Goal: Task Accomplishment & Management: Use online tool/utility

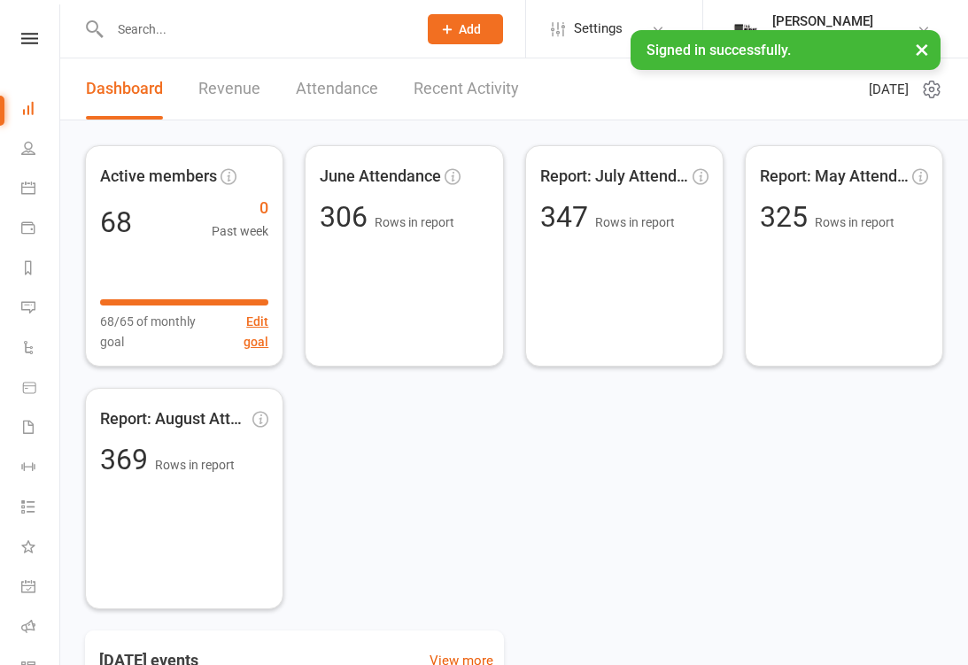
click at [36, 198] on link "Calendar" at bounding box center [41, 190] width 40 height 40
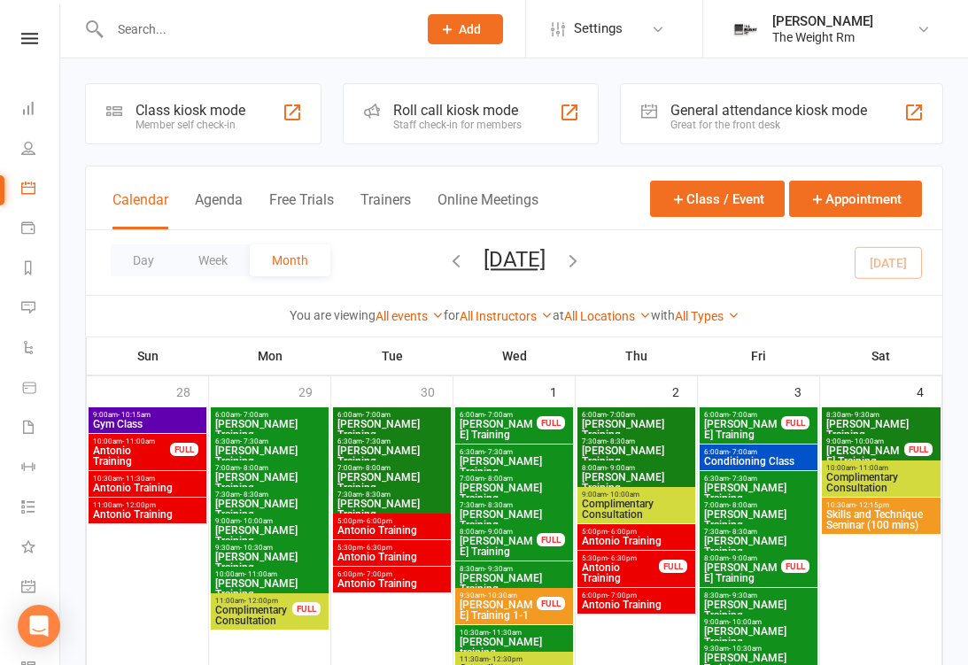
click at [25, 195] on link "Calendar" at bounding box center [41, 190] width 40 height 40
click at [216, 219] on button "Agenda" at bounding box center [219, 210] width 48 height 38
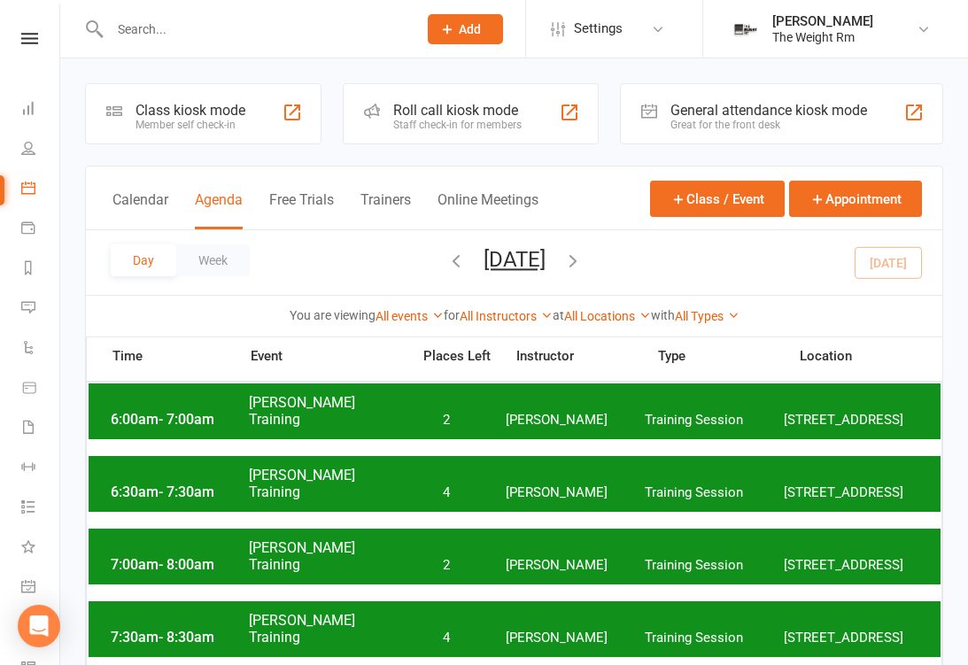
click at [129, 217] on button "Calendar" at bounding box center [140, 210] width 56 height 38
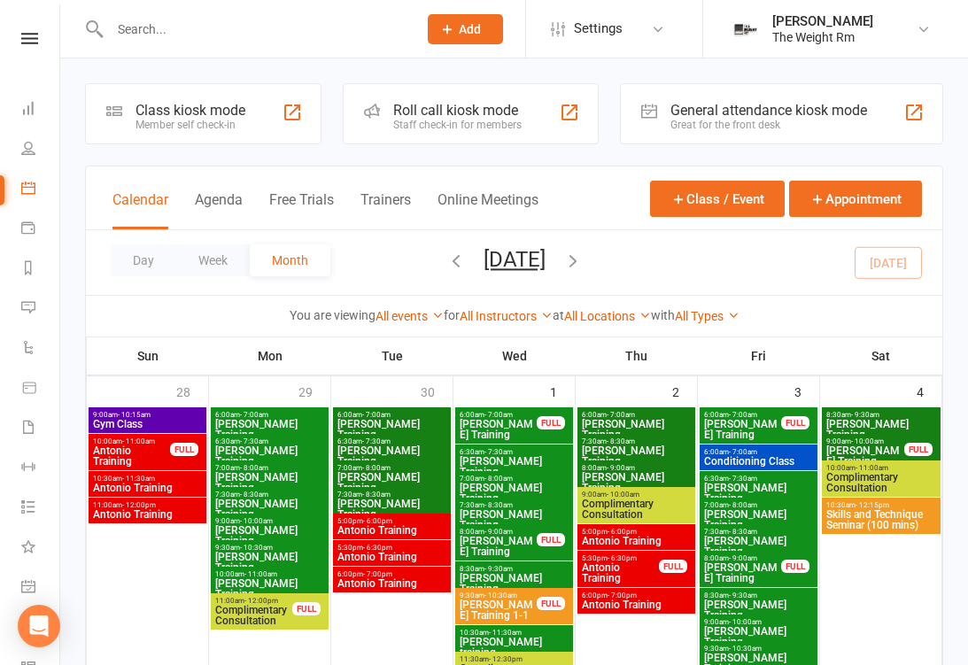
click at [212, 222] on button "Agenda" at bounding box center [219, 210] width 48 height 38
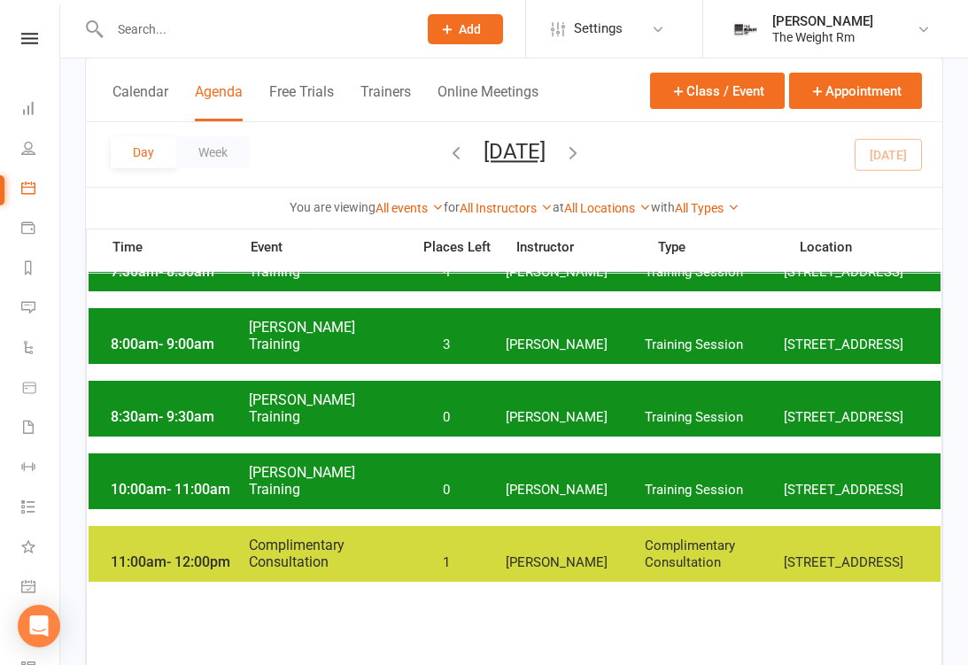
scroll to position [367, 0]
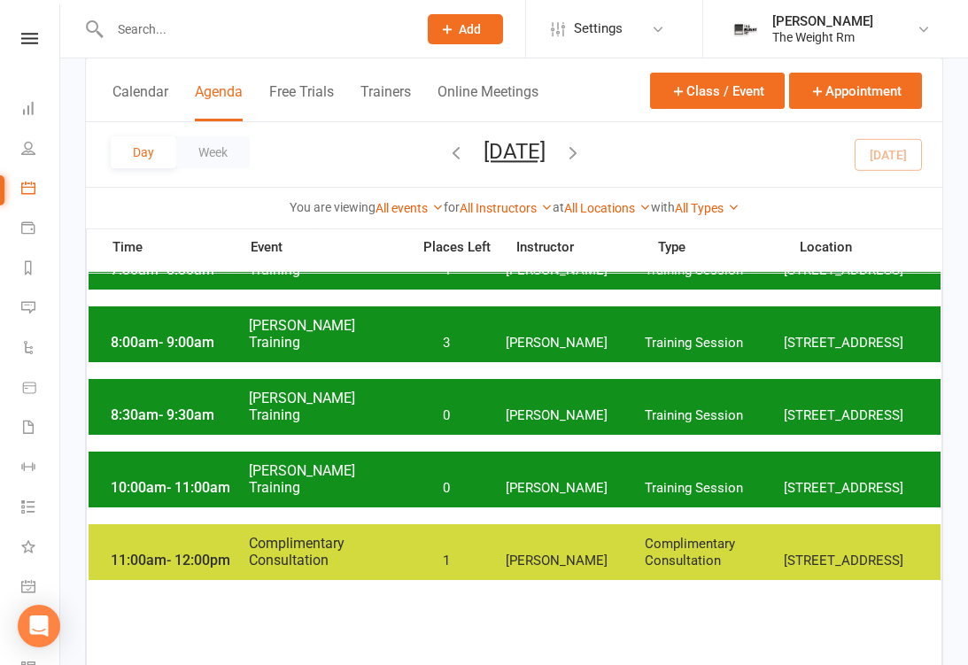
click at [285, 423] on span "[PERSON_NAME] Training" at bounding box center [324, 407] width 152 height 34
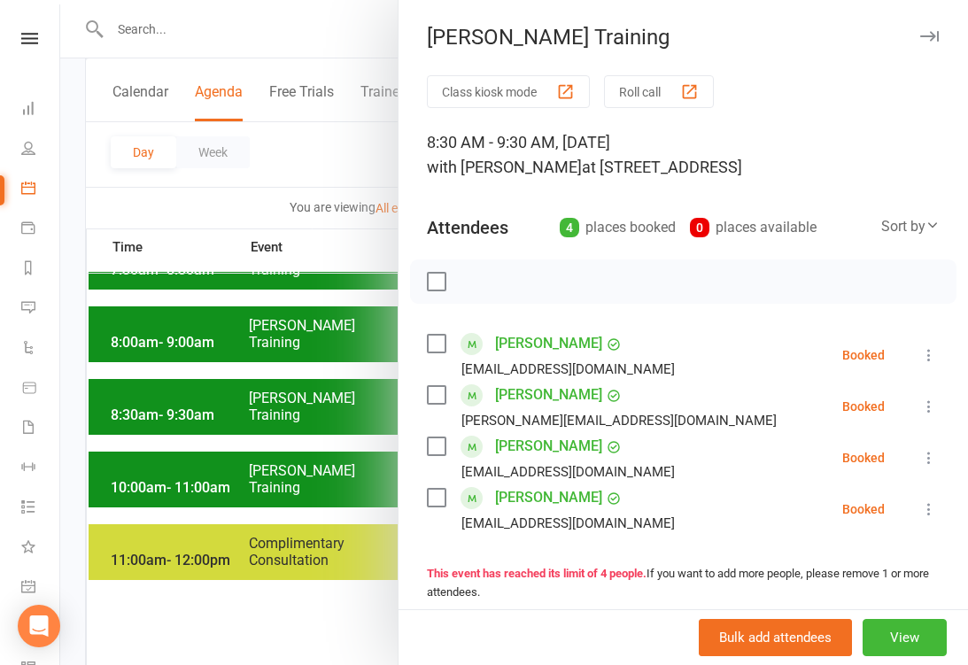
click at [939, 26] on div "[PERSON_NAME] Training" at bounding box center [682, 37] width 569 height 25
click at [926, 45] on button "button" at bounding box center [928, 36] width 21 height 21
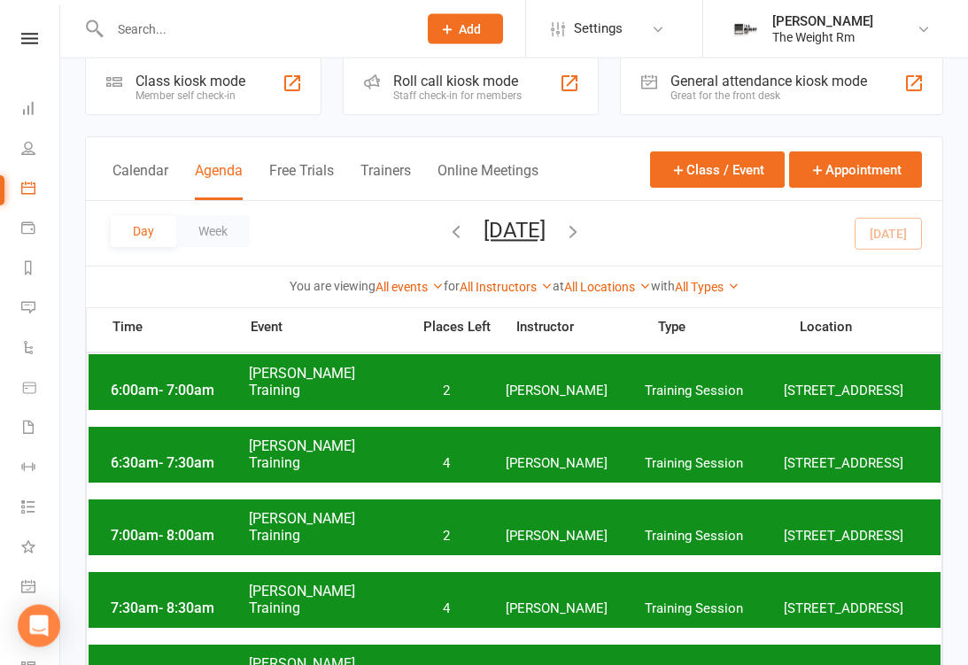
scroll to position [0, 0]
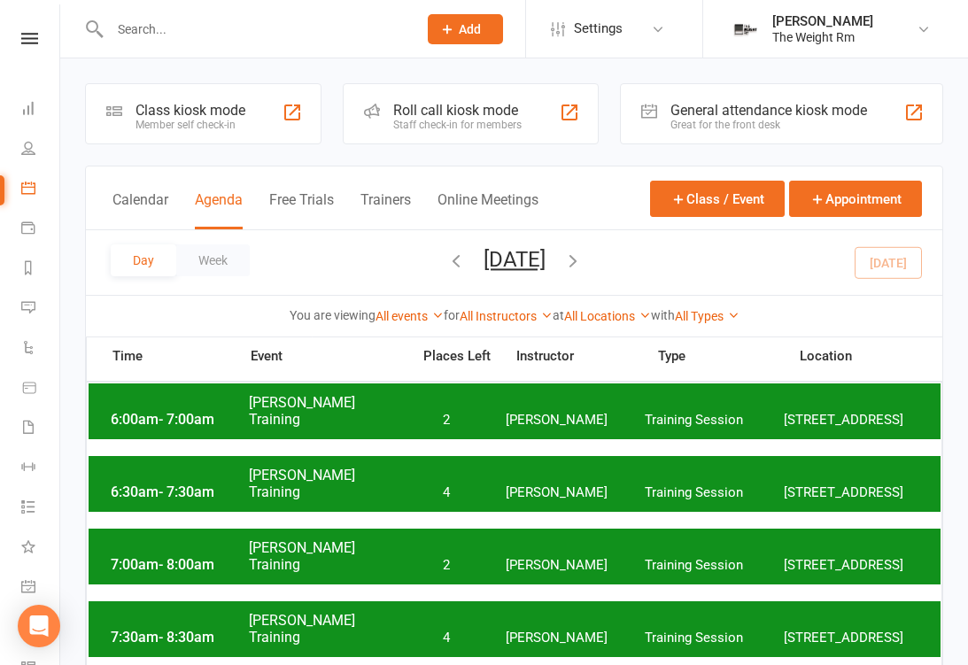
click at [384, 428] on span "[PERSON_NAME] Training" at bounding box center [324, 411] width 152 height 34
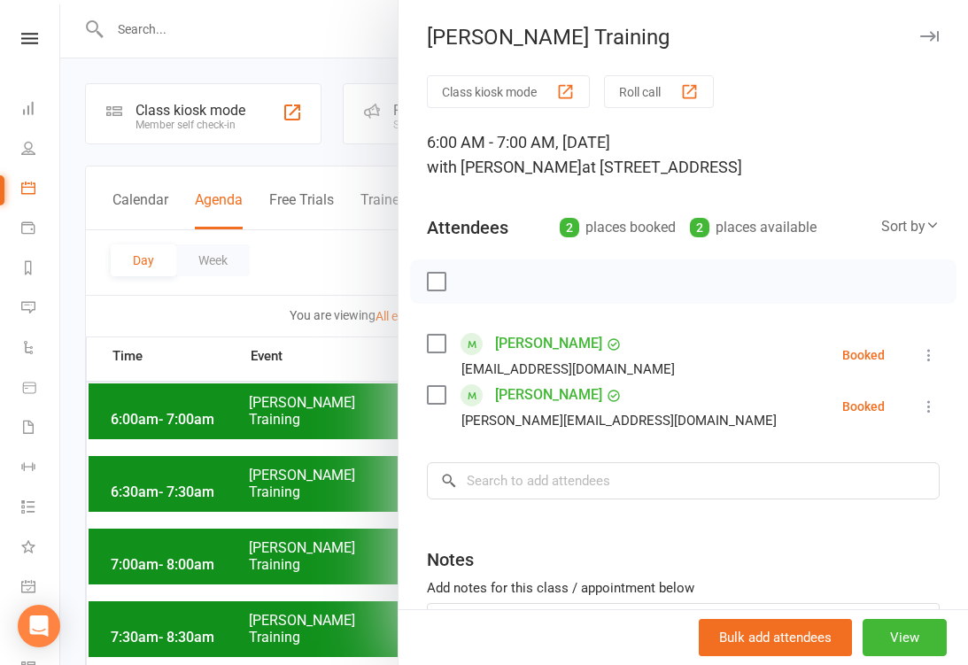
click at [174, 535] on div at bounding box center [514, 332] width 908 height 665
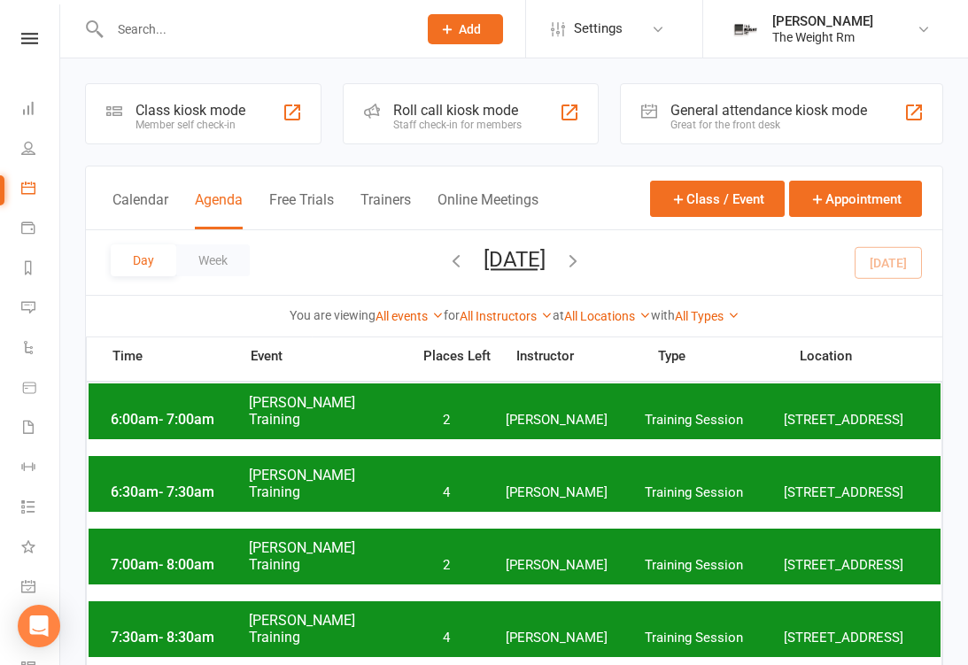
click at [305, 545] on div "7:00am - 8:00am [PERSON_NAME] Training 2 [PERSON_NAME] Training Session [STREET…" at bounding box center [515, 557] width 852 height 56
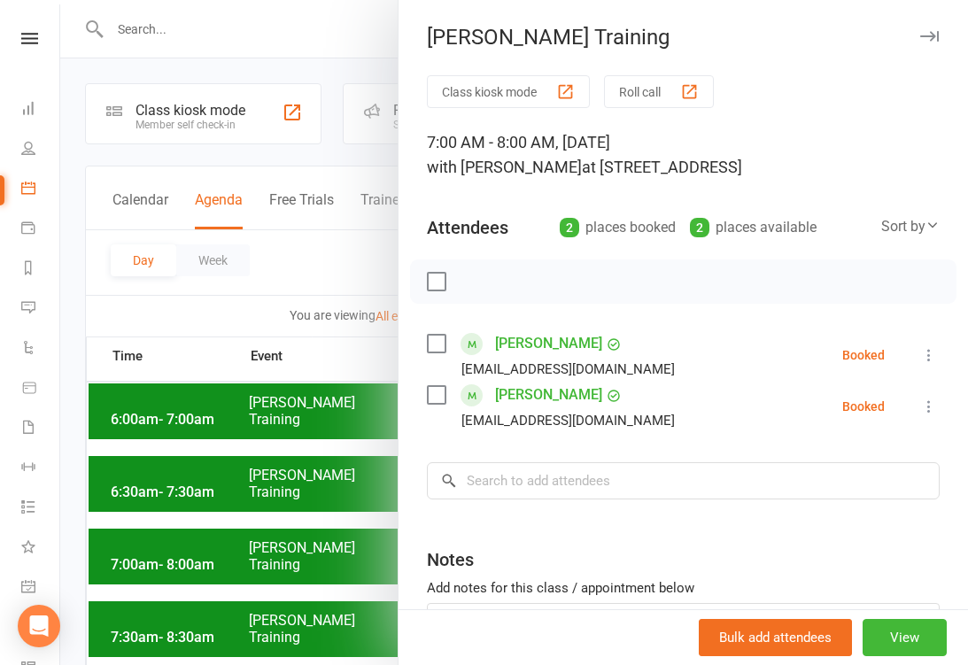
click at [166, 573] on div at bounding box center [514, 332] width 908 height 665
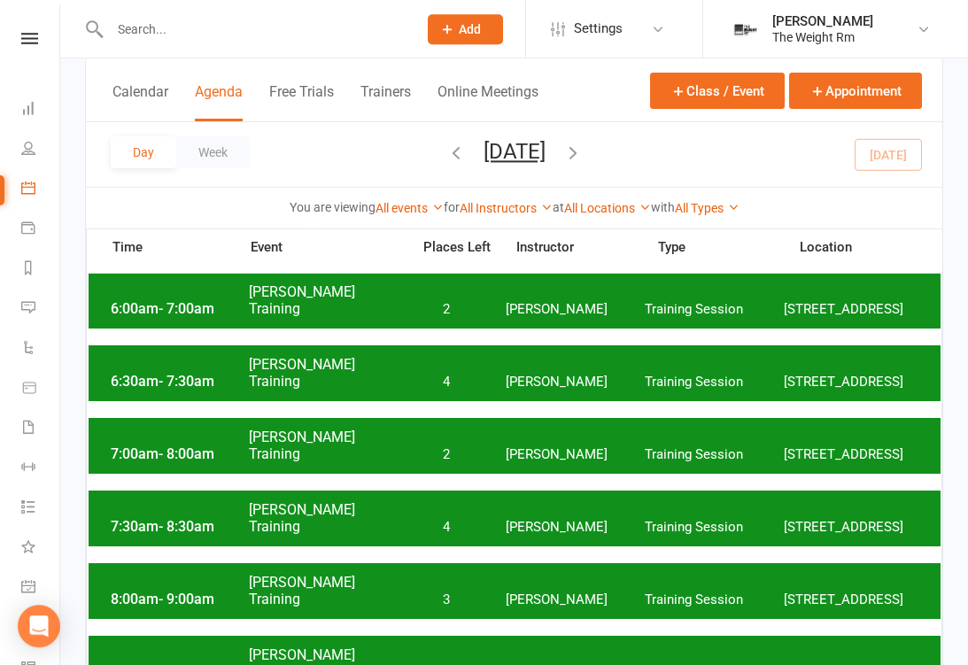
click at [160, 390] on span "- 7:30am" at bounding box center [186, 381] width 56 height 17
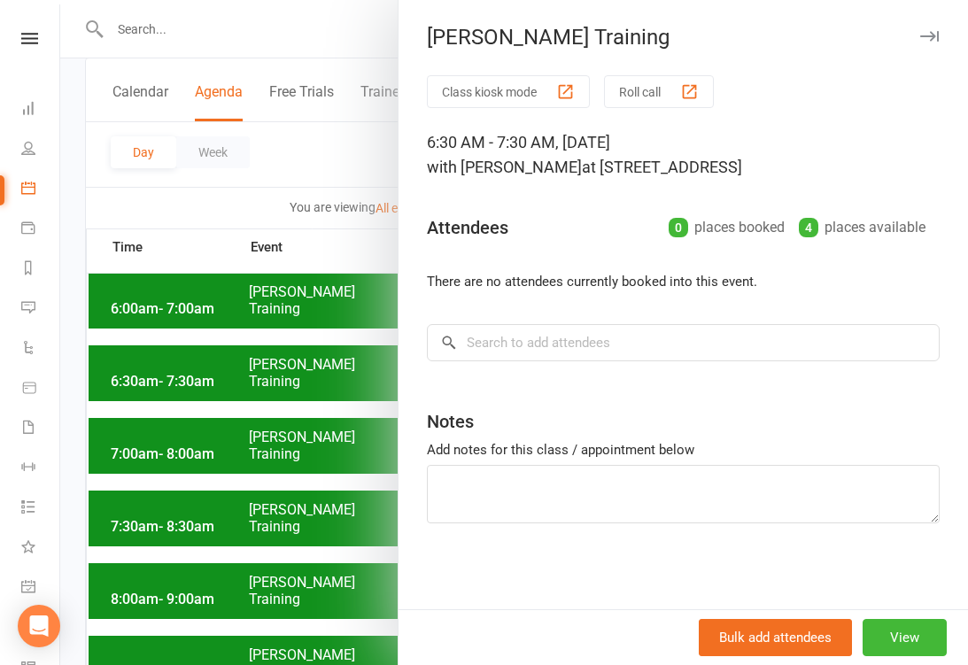
scroll to position [1, 0]
click at [923, 44] on button "button" at bounding box center [928, 35] width 21 height 21
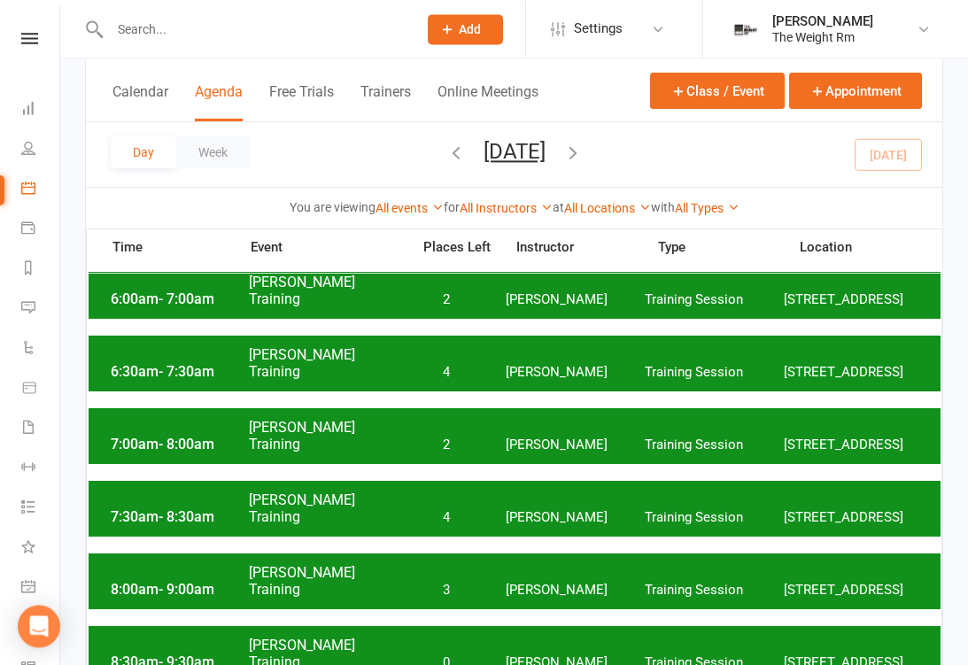
click at [436, 591] on div "8:00am - 9:00am [PERSON_NAME] Training 3 [PERSON_NAME] Training Session [STREET…" at bounding box center [515, 581] width 852 height 56
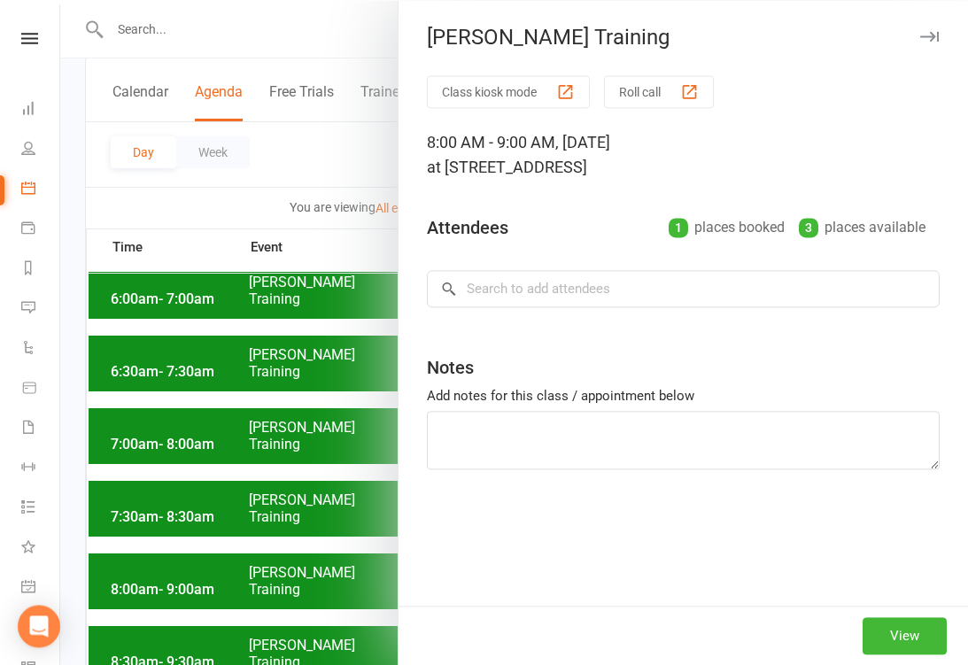
scroll to position [120, 0]
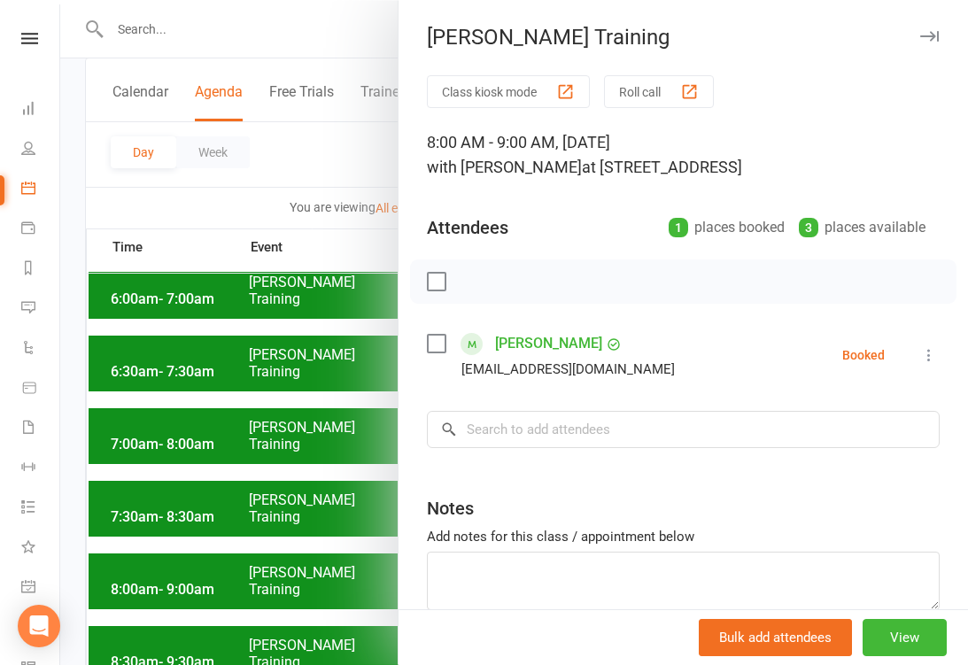
click at [916, 43] on div "[PERSON_NAME] Training" at bounding box center [682, 37] width 569 height 25
click at [926, 42] on button "button" at bounding box center [928, 36] width 21 height 21
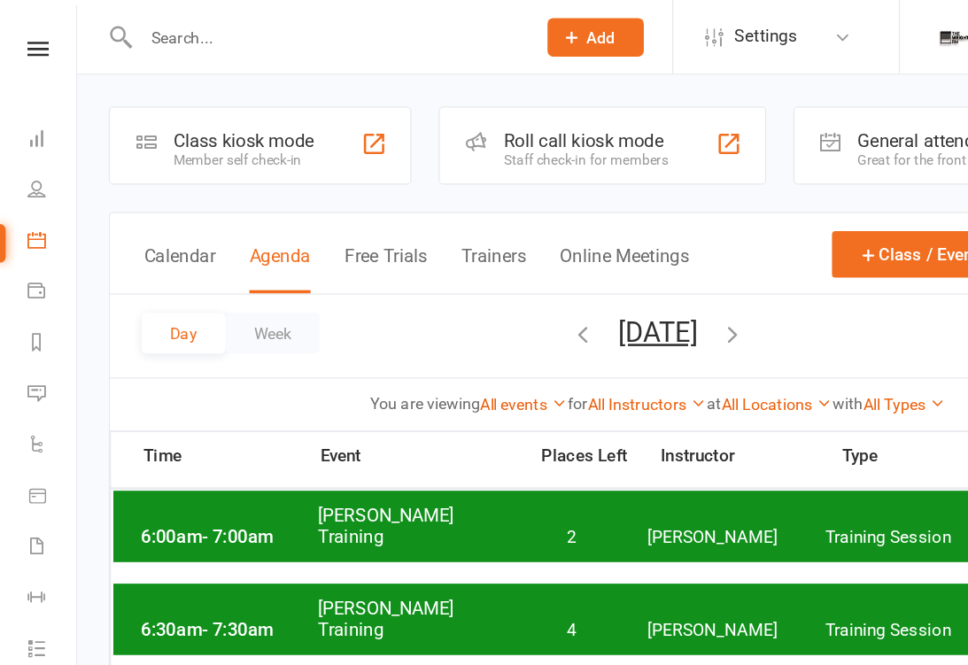
click at [30, 112] on icon at bounding box center [28, 108] width 14 height 14
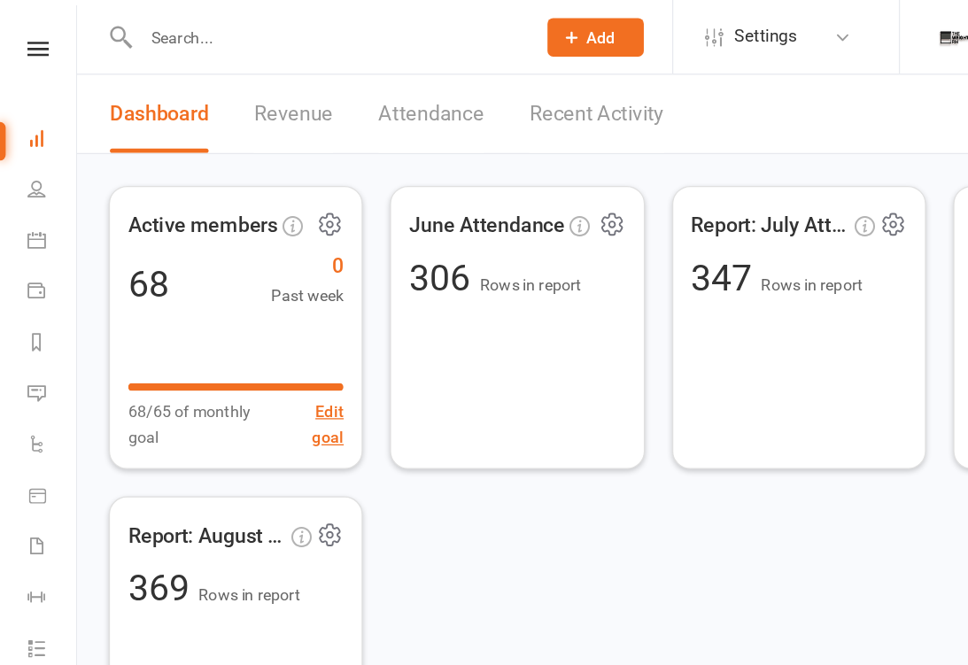
click at [333, 98] on link "Attendance" at bounding box center [337, 88] width 82 height 61
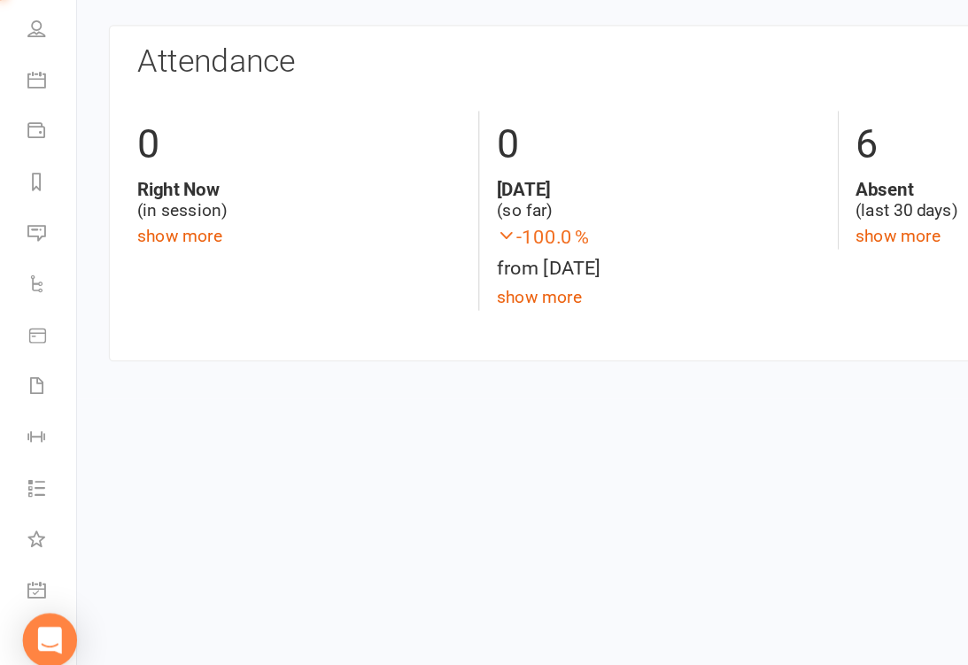
click at [436, 350] on link "show more" at bounding box center [421, 358] width 66 height 16
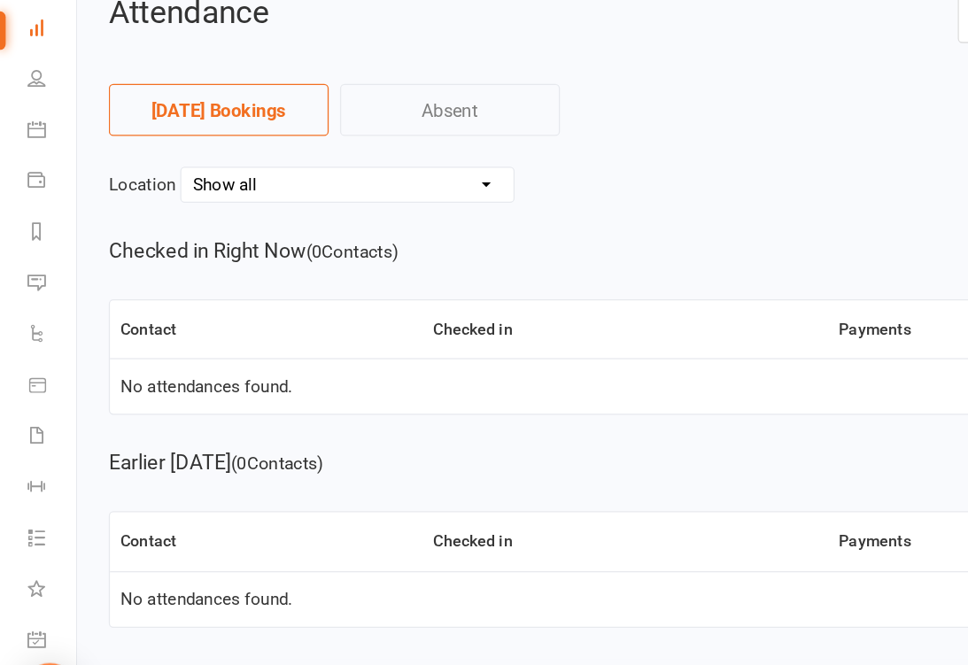
click at [236, 218] on select "Show all [STREET_ADDRESS][GEOGRAPHIC_DATA][PERSON_NAME][STREET_ADDRESS][STREET_…" at bounding box center [271, 231] width 259 height 27
click at [34, 210] on link "Payments" at bounding box center [41, 230] width 40 height 40
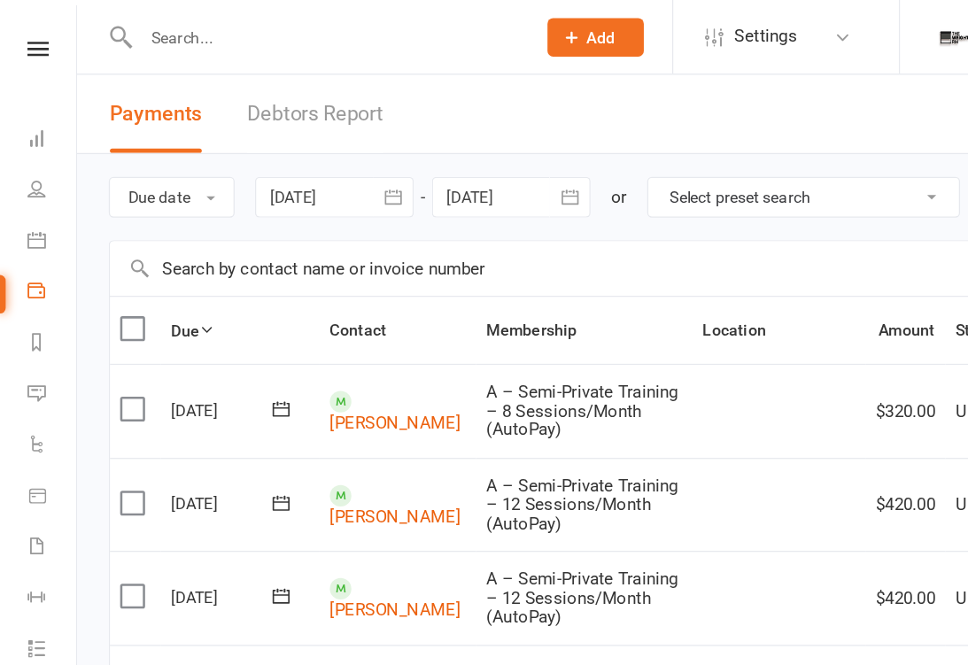
click at [26, 144] on icon at bounding box center [28, 148] width 14 height 14
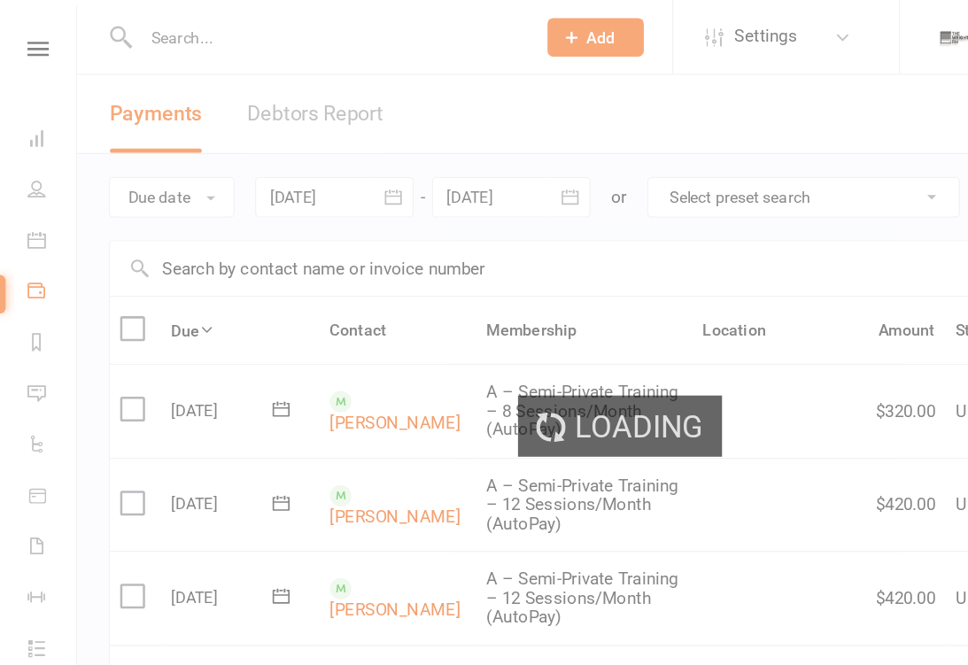
select select "100"
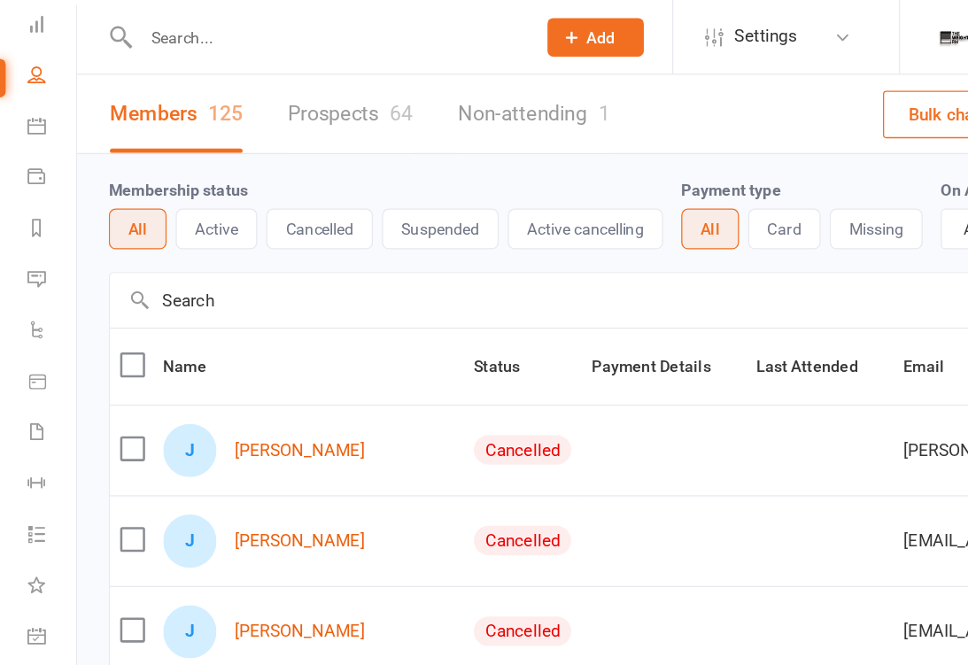
scroll to position [89, 0]
click at [34, 493] on icon at bounding box center [28, 497] width 14 height 14
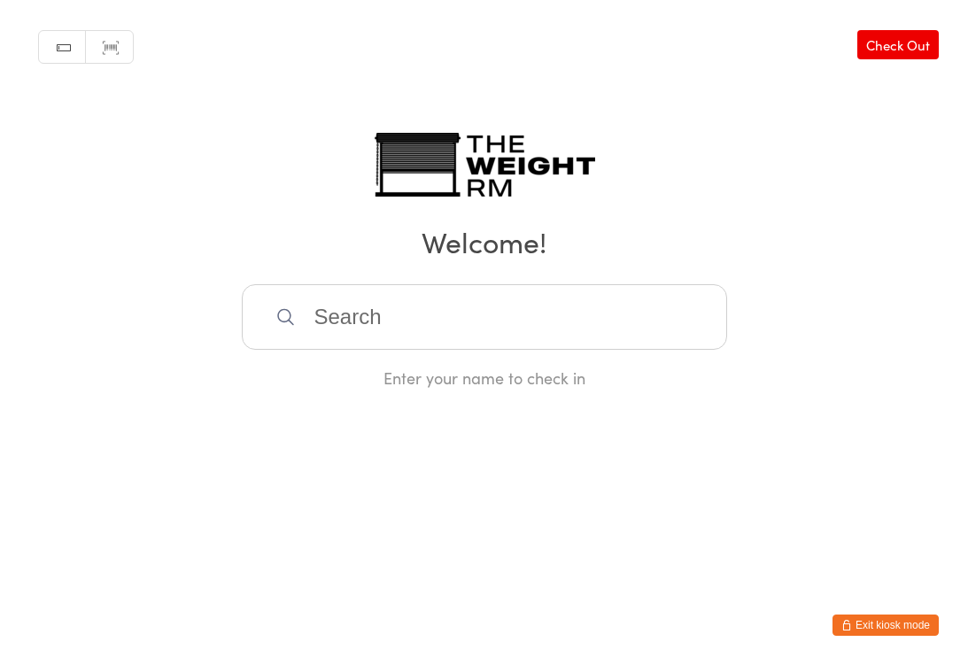
click at [372, 340] on input "search" at bounding box center [484, 317] width 485 height 66
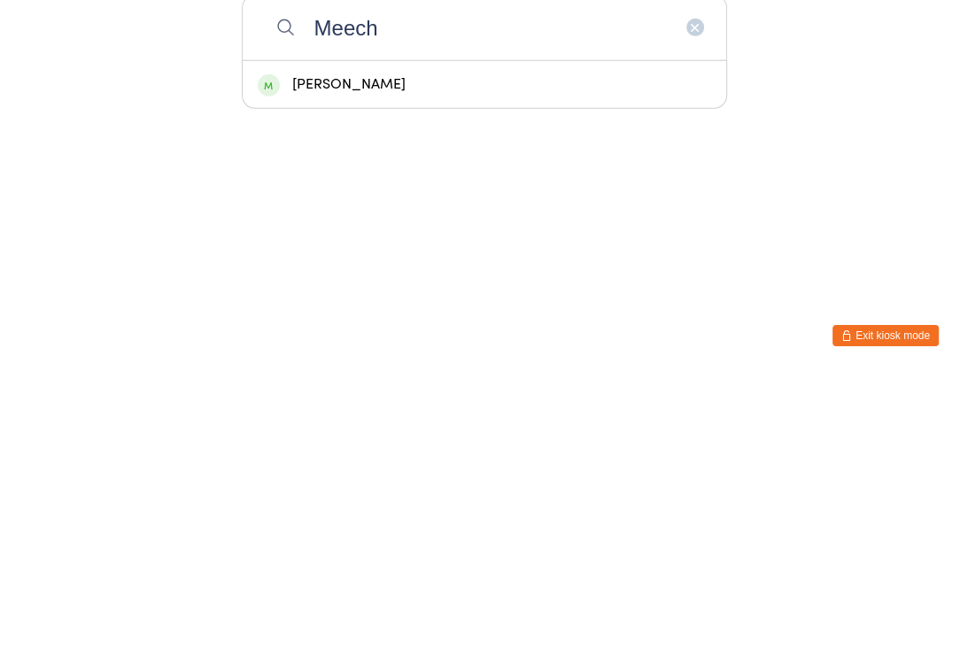
type input "Meech"
click at [344, 362] on div "[PERSON_NAME]" at bounding box center [484, 374] width 453 height 24
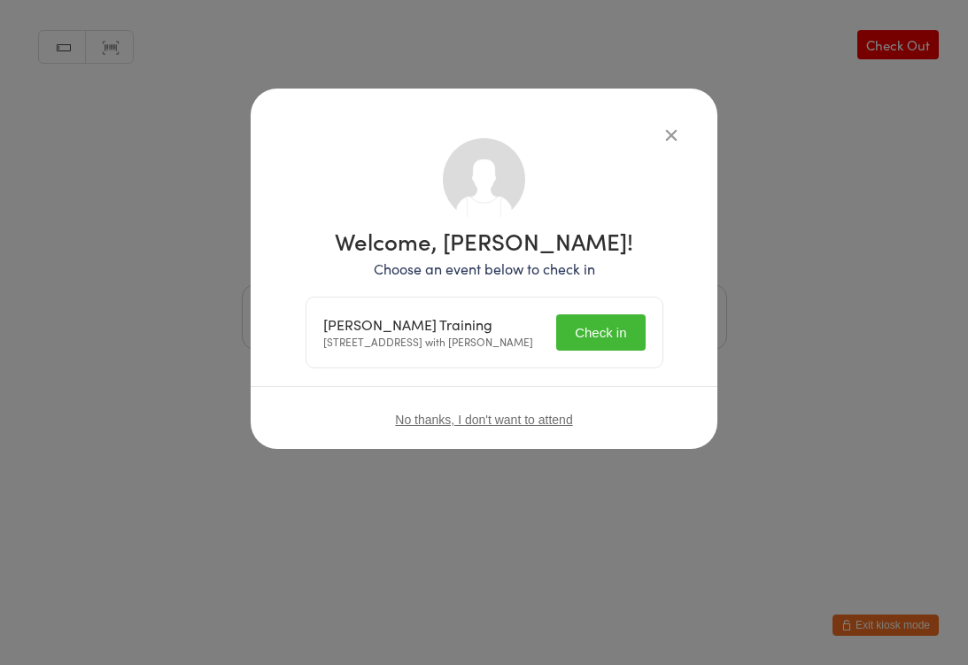
click at [594, 337] on button "Check in" at bounding box center [600, 332] width 89 height 36
